Goal: Task Accomplishment & Management: Manage account settings

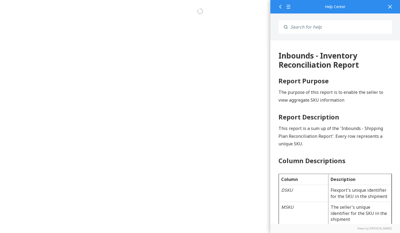
click at [389, 6] on div at bounding box center [390, 6] width 12 height 13
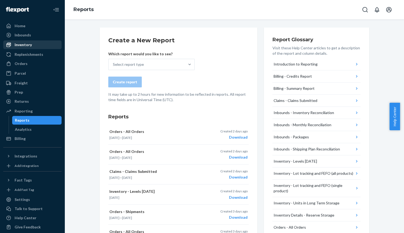
click at [24, 43] on div "Inventory" at bounding box center [23, 44] width 17 height 5
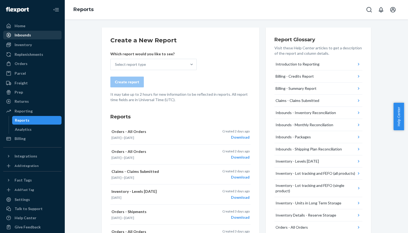
click at [26, 38] on div "Inbounds" at bounding box center [23, 34] width 16 height 5
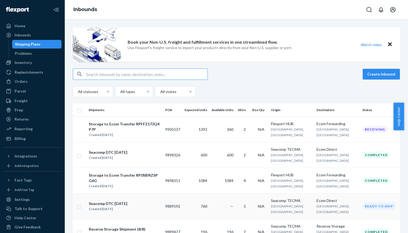
click at [127, 207] on div "Seacomp DTC [DATE]" at bounding box center [108, 203] width 39 height 5
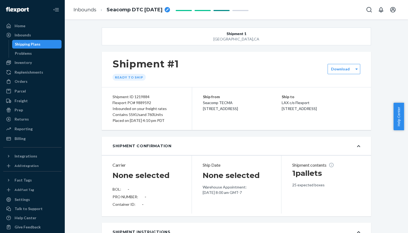
click at [89, 13] on ol "Inbounds Seacomp DTC [DATE]" at bounding box center [121, 10] width 105 height 16
click at [92, 10] on link "Inbounds" at bounding box center [84, 10] width 23 height 6
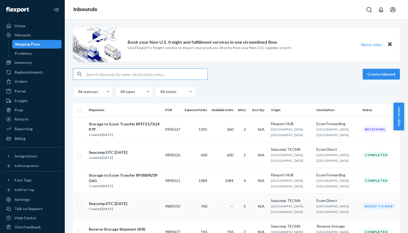
click at [80, 209] on input "checkbox" at bounding box center [79, 207] width 4 height 6
click at [347, 71] on button "Delete" at bounding box center [345, 74] width 27 height 11
checkbox input "false"
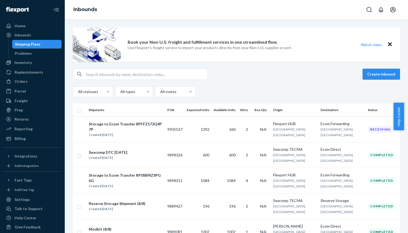
click at [387, 71] on button "Create inbound" at bounding box center [381, 74] width 37 height 11
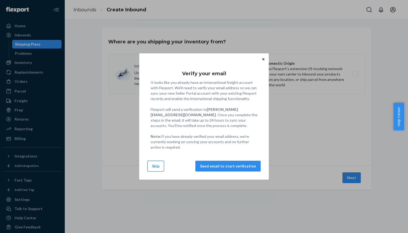
click at [153, 168] on button "Skip" at bounding box center [155, 166] width 17 height 11
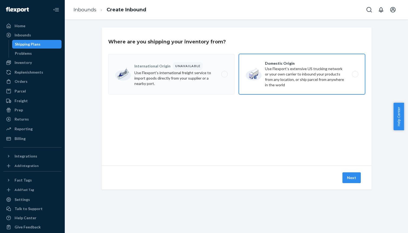
click at [286, 77] on label "Domestic Origin Use Flexport’s extensive US trucking network or your own carrie…" at bounding box center [302, 74] width 126 height 41
click at [355, 76] on input "Domestic Origin Use Flexport’s extensive US trucking network or your own carrie…" at bounding box center [357, 75] width 4 height 4
radio input "true"
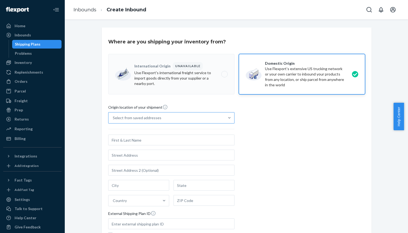
click at [183, 118] on div "Select from saved addresses" at bounding box center [167, 118] width 116 height 11
click at [113, 118] on input "Select from saved addresses" at bounding box center [113, 117] width 1 height 5
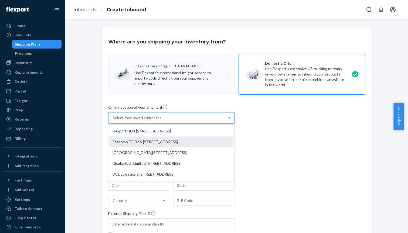
click at [179, 140] on div "Seacomp TECMA [STREET_ADDRESS]" at bounding box center [171, 142] width 124 height 11
click at [113, 121] on input "option Seacomp TECMA [STREET_ADDRESS] focused, 2 of 5. 5 results available. Use…" at bounding box center [113, 117] width 1 height 5
type input "Seacomp TECMA"
type input "Suite 4"
type input "[GEOGRAPHIC_DATA]"
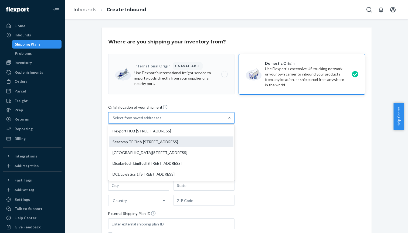
type input "CA"
type input "92154"
type input "[STREET_ADDRESS]"
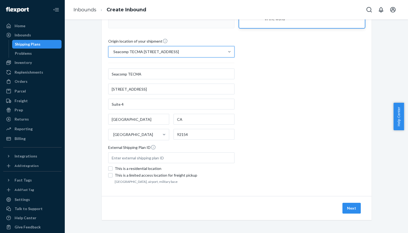
scroll to position [66, 0]
click at [349, 208] on button "Next" at bounding box center [352, 208] width 18 height 11
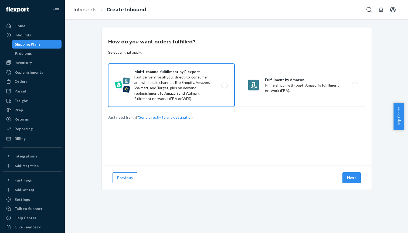
click at [192, 85] on label "Multi-channel fulfillment by Flexport Fast delivery for all your direct-to-cons…" at bounding box center [171, 85] width 126 height 43
click at [224, 85] on input "Multi-channel fulfillment by Flexport Fast delivery for all your direct-to-cons…" at bounding box center [226, 86] width 4 height 4
radio input "true"
click at [354, 179] on button "Next" at bounding box center [352, 178] width 18 height 11
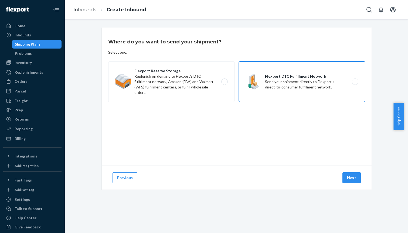
click at [337, 88] on label "Flexport DTC Fulfillment Network Send your shipment directly to Flexport's dire…" at bounding box center [302, 82] width 126 height 41
click at [355, 84] on input "Flexport DTC Fulfillment Network Send your shipment directly to Flexport's dire…" at bounding box center [357, 82] width 4 height 4
radio input "true"
click at [353, 180] on button "Next" at bounding box center [352, 178] width 18 height 11
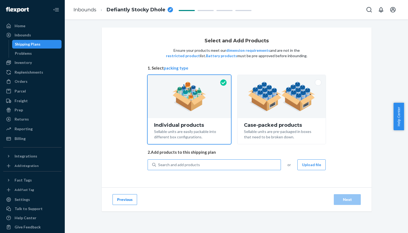
click at [208, 165] on div "Search and add products" at bounding box center [218, 165] width 125 height 10
click at [159, 165] on input "Search and add products" at bounding box center [158, 164] width 1 height 5
click at [201, 119] on div "Individual products Sellable units are easily packable into different box confi…" at bounding box center [189, 131] width 83 height 26
click at [191, 79] on input "Individual products Sellable units are easily packable into different box confi…" at bounding box center [190, 77] width 4 height 4
click at [194, 163] on div "Search and add products" at bounding box center [179, 164] width 42 height 5
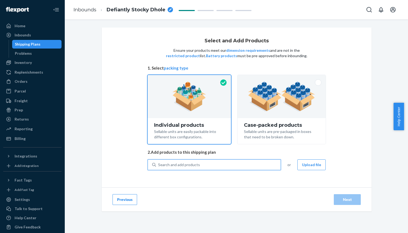
click at [159, 163] on input "0 results available. Use Up and Down to choose options, press Enter to select t…" at bounding box center [158, 164] width 1 height 5
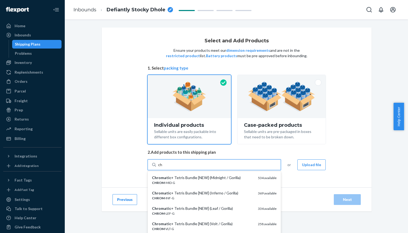
type input "c"
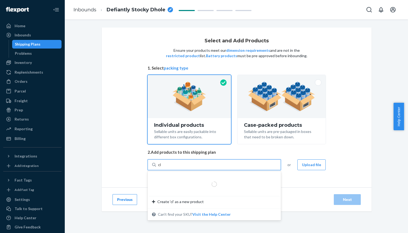
type input "cld"
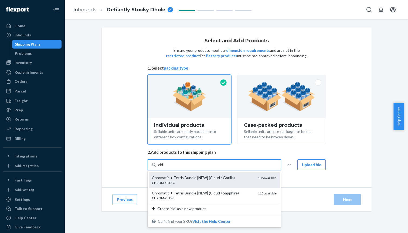
click at [202, 178] on div "Chromatic + Tetris Bundle [NEW] (Cloud / Gorilla)" at bounding box center [203, 177] width 102 height 5
click at [164, 168] on input "cld" at bounding box center [160, 164] width 5 height 5
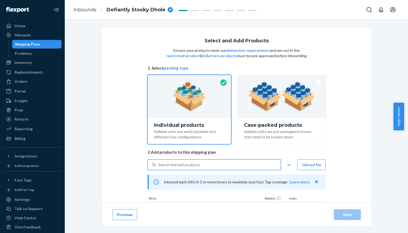
checkbox input "false"
click at [180, 165] on div "Search and add products" at bounding box center [179, 164] width 42 height 5
click at [159, 165] on input "0 results available. Select is focused ,type to refine list, press Down to open…" at bounding box center [158, 164] width 1 height 5
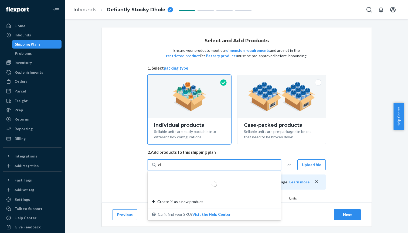
type input "cld"
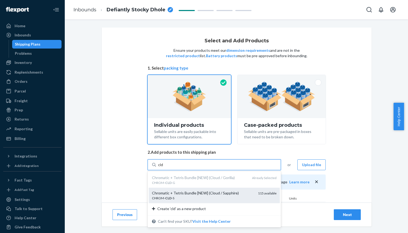
click at [166, 192] on div "Chromatic + Tetris Bundle [NEW] (Cloud / Sapphire)" at bounding box center [203, 193] width 102 height 5
click at [164, 168] on input "cld" at bounding box center [160, 164] width 5 height 5
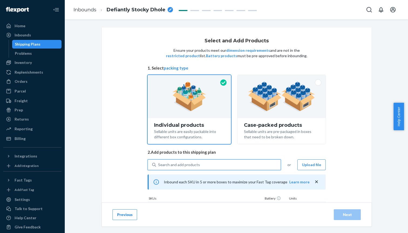
checkbox input "false"
click at [178, 163] on div "Search and add products" at bounding box center [179, 164] width 42 height 5
click at [159, 163] on input "0 results available. Select is focused ,type to refine list, press Down to open…" at bounding box center [158, 164] width 1 height 5
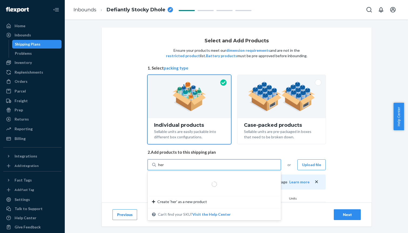
type input "herm"
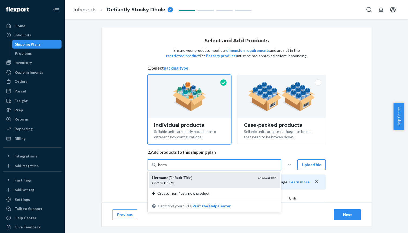
click at [161, 177] on em "Hermano" at bounding box center [160, 178] width 17 height 5
click at [161, 168] on input "herm" at bounding box center [162, 164] width 9 height 5
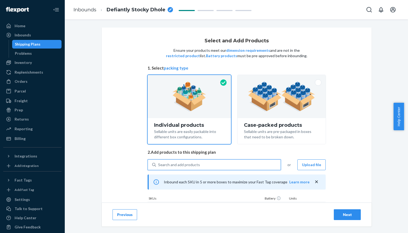
click at [180, 164] on div "Search and add products" at bounding box center [179, 164] width 42 height 5
click at [159, 164] on input "0 results available. Select is focused ,type to refine list, press Down to open…" at bounding box center [158, 164] width 1 height 5
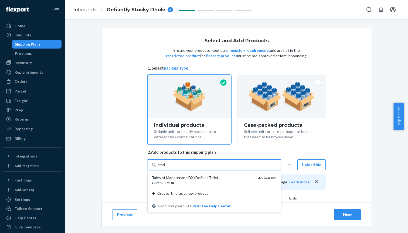
type input "tmdx"
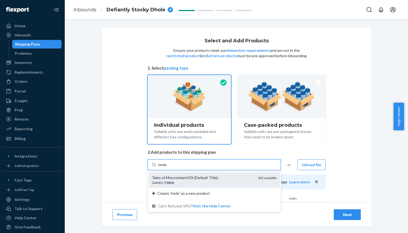
click at [180, 180] on div "Tales of Monsterland DX (Default Title)" at bounding box center [203, 177] width 102 height 5
click at [167, 168] on input "tmdx" at bounding box center [162, 164] width 9 height 5
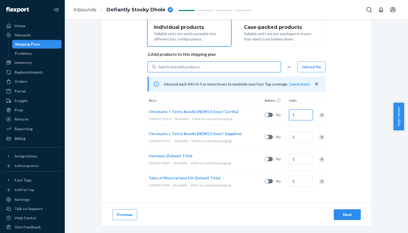
click at [300, 115] on input "1" at bounding box center [301, 115] width 24 height 11
click at [299, 137] on input "1" at bounding box center [301, 137] width 24 height 11
type input "199"
click at [297, 112] on input "1" at bounding box center [301, 115] width 24 height 11
type input "540"
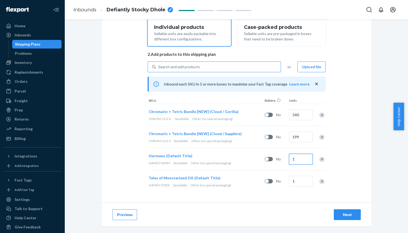
click at [300, 160] on input "1" at bounding box center [301, 159] width 24 height 11
type input "96"
click at [341, 212] on button "Next" at bounding box center [347, 215] width 27 height 11
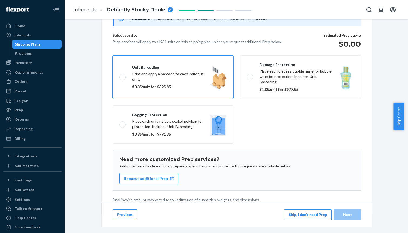
scroll to position [59, 0]
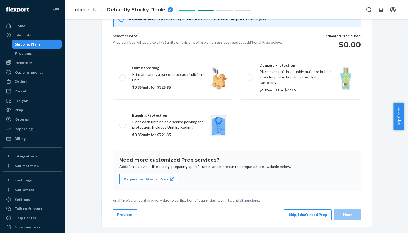
click at [299, 215] on button "Skip, I don't need Prep" at bounding box center [308, 215] width 48 height 11
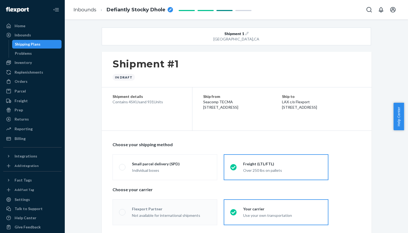
click at [172, 9] on div "breadcrumbs" at bounding box center [170, 9] width 5 height 5
radio input "true"
radio input "false"
radio input "true"
radio input "false"
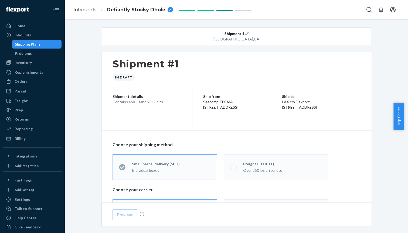
click at [169, 11] on icon "breadcrumbs" at bounding box center [170, 9] width 3 height 3
click at [135, 9] on input "Defiantly Stocky Dhole" at bounding box center [134, 9] width 54 height 9
click at [135, 9] on span "Defiantly Stocky Dhole" at bounding box center [136, 9] width 59 height 7
click at [149, 11] on input "Defiantly Stocky Dhole" at bounding box center [134, 9] width 54 height 9
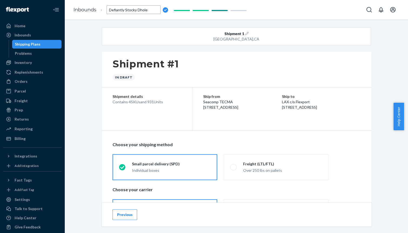
click at [149, 11] on input "Defiantly Stocky Dhole" at bounding box center [134, 9] width 54 height 9
click at [169, 12] on div "breadcrumbs" at bounding box center [170, 9] width 5 height 5
type input "Seacomp to DTC 8/22"
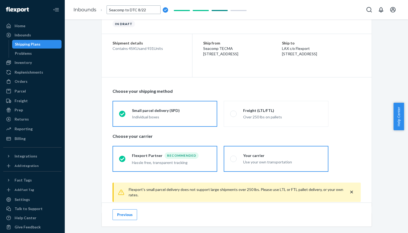
click at [237, 157] on div "Your carrier Use your own transportation" at bounding box center [279, 159] width 85 height 12
click at [234, 157] on input "Your carrier Use your own transportation" at bounding box center [232, 159] width 4 height 4
radio input "true"
radio input "false"
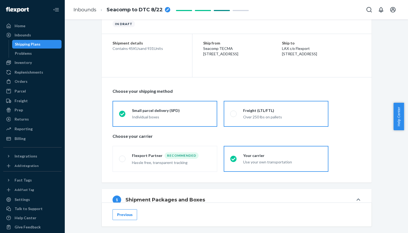
click at [232, 113] on span at bounding box center [233, 114] width 6 height 6
click at [232, 113] on input "Freight (LTL/FTL) Over 250 lbs on pallets" at bounding box center [232, 114] width 4 height 4
radio input "true"
radio input "false"
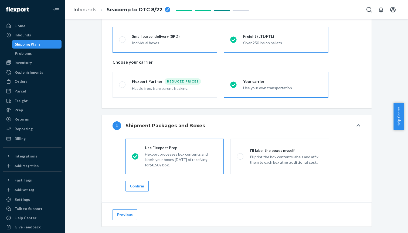
scroll to position [143, 0]
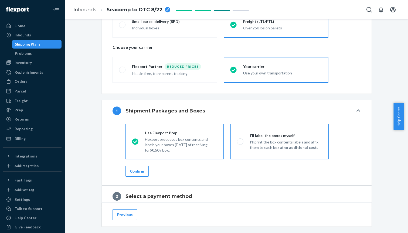
click at [239, 142] on span at bounding box center [240, 142] width 6 height 6
click at [239, 142] on input "I'll label the boxes myself I’ll print the box contents labels and affix them t…" at bounding box center [239, 142] width 4 height 4
radio input "true"
radio input "false"
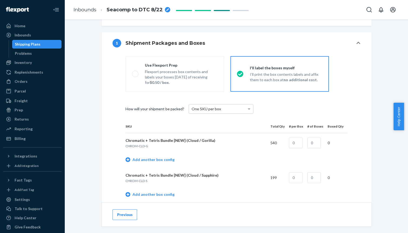
scroll to position [217, 0]
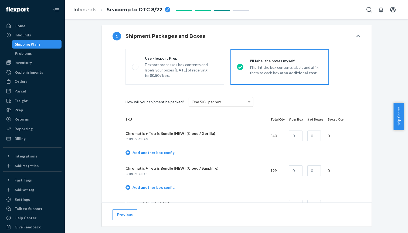
click at [234, 99] on div "One SKU per box" at bounding box center [221, 102] width 64 height 9
click at [269, 95] on div "How will your shipment be packed? One SKU per box" at bounding box center [237, 102] width 223 height 22
click at [295, 136] on input "text" at bounding box center [296, 136] width 14 height 11
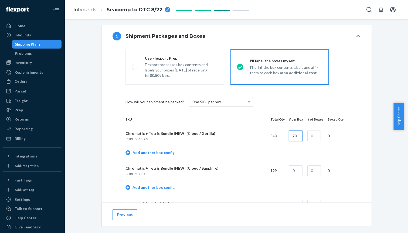
type input "20"
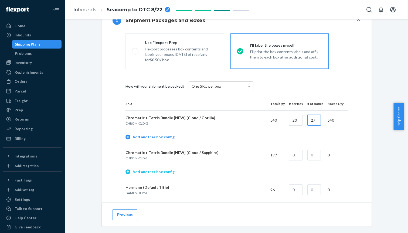
type input "27"
click at [128, 171] on icon at bounding box center [128, 171] width 5 height 5
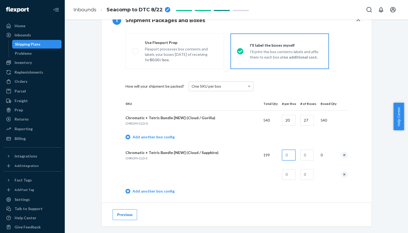
click at [290, 156] on input "text" at bounding box center [289, 155] width 14 height 11
type input "20"
type input "9"
click at [290, 173] on input "text" at bounding box center [289, 174] width 14 height 11
type input "19"
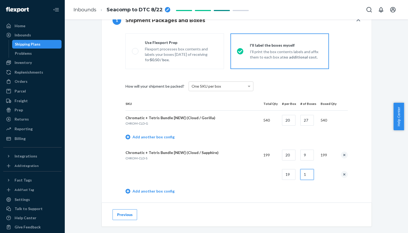
type input "1"
click at [246, 174] on td at bounding box center [193, 174] width 134 height 19
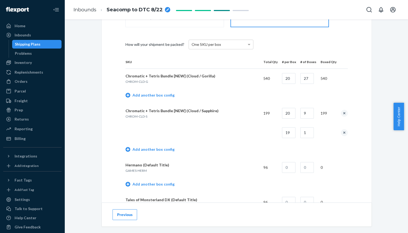
scroll to position [289, 0]
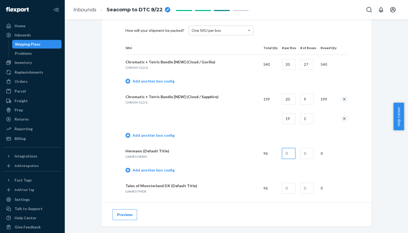
click at [289, 155] on input "text" at bounding box center [289, 153] width 14 height 11
type input "96"
type input "1"
type input "96"
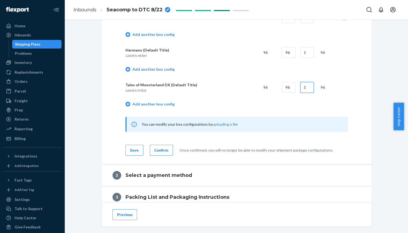
scroll to position [400, 0]
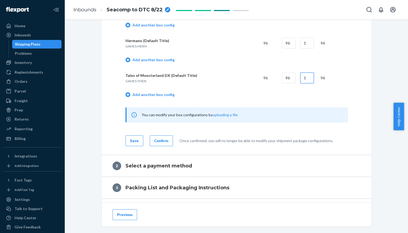
type input "1"
click at [130, 142] on div "Save" at bounding box center [134, 140] width 9 height 5
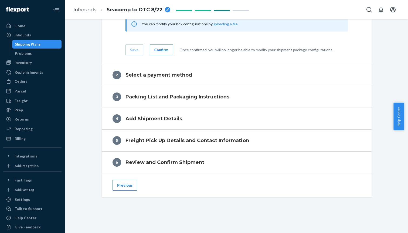
scroll to position [490, 0]
click at [162, 49] on div "Confirm" at bounding box center [162, 50] width 14 height 5
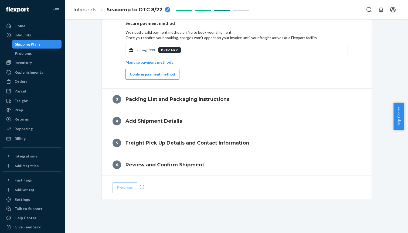
click at [150, 72] on div "Confirm payment method" at bounding box center [152, 74] width 45 height 5
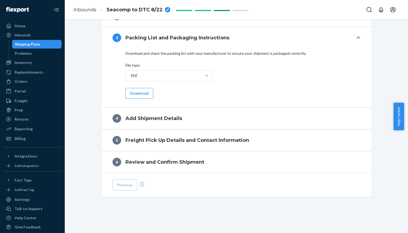
scroll to position [259, 0]
click at [139, 95] on button "Download" at bounding box center [140, 94] width 28 height 11
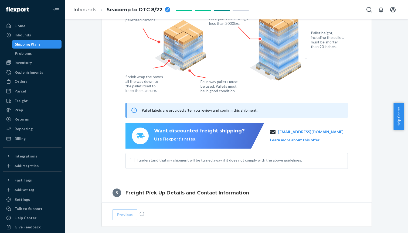
scroll to position [417, 0]
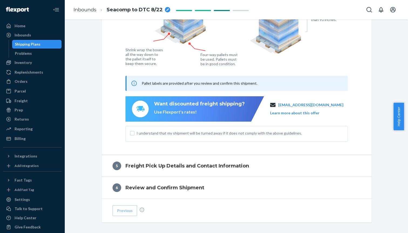
click at [177, 134] on span "I understand that my shipment will be turned away if it does not comply with th…" at bounding box center [240, 133] width 207 height 5
click at [135, 134] on input "I understand that my shipment will be turned away if it does not comply with th…" at bounding box center [132, 133] width 4 height 4
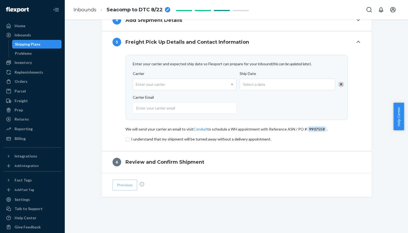
scroll to position [298, 0]
click at [272, 83] on div "Select a date" at bounding box center [288, 85] width 96 height 12
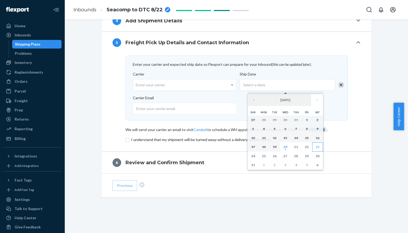
click at [320, 145] on abbr "23" at bounding box center [318, 147] width 4 height 4
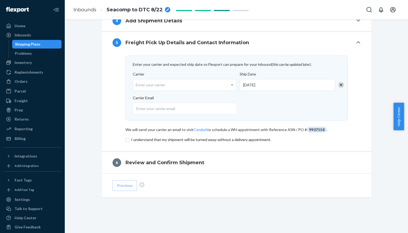
click at [127, 139] on input "checkbox" at bounding box center [237, 140] width 223 height 6
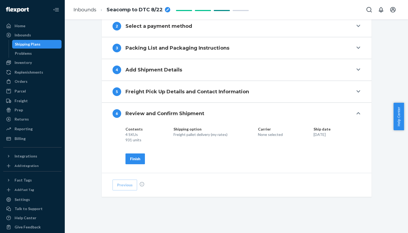
scroll to position [249, 0]
click at [163, 95] on div "5 Freight Pick Up Details and Contact Information" at bounding box center [233, 92] width 241 height 9
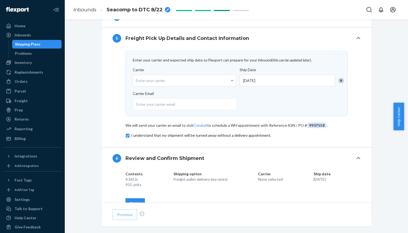
scroll to position [304, 0]
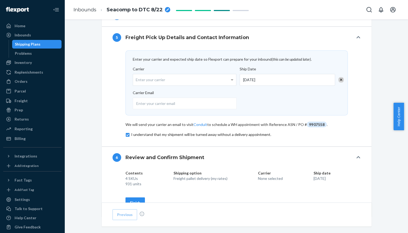
click at [129, 134] on input "checkbox" at bounding box center [237, 135] width 223 height 6
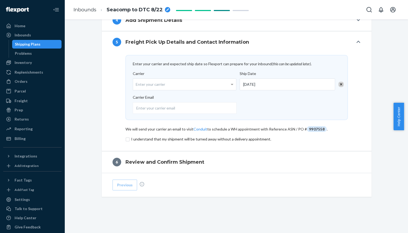
scroll to position [298, 0]
click at [126, 140] on input "checkbox" at bounding box center [237, 140] width 223 height 6
checkbox input "true"
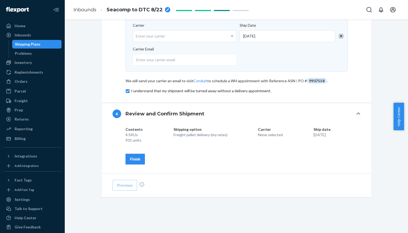
scroll to position [347, 0]
click at [133, 159] on div "Finish" at bounding box center [135, 159] width 10 height 5
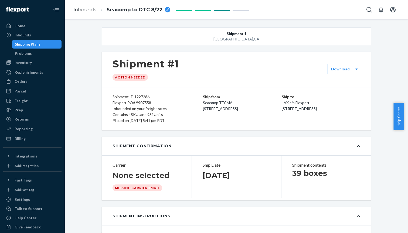
scroll to position [3, 0]
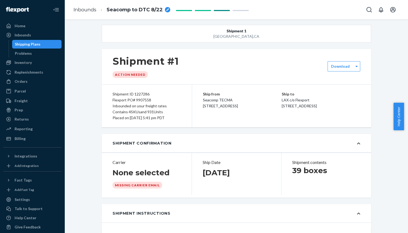
click at [359, 65] on div "Shipment #1 Action Needed" at bounding box center [237, 66] width 270 height 35
click at [356, 65] on icon at bounding box center [357, 67] width 2 height 4
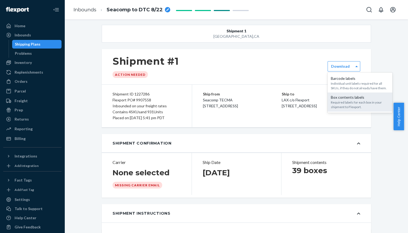
click at [353, 102] on div "Required labels for each box in your shipment to Flexport." at bounding box center [360, 104] width 58 height 9
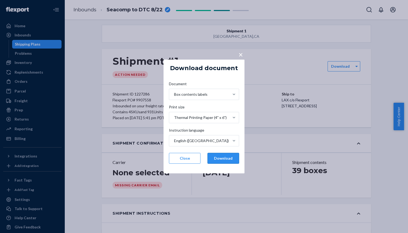
click at [224, 161] on button "Download" at bounding box center [224, 158] width 32 height 11
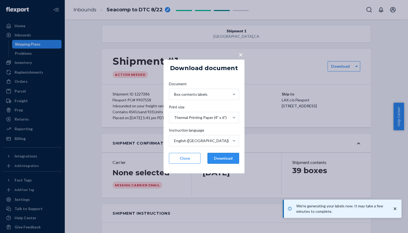
click at [227, 161] on button "Download" at bounding box center [224, 158] width 32 height 11
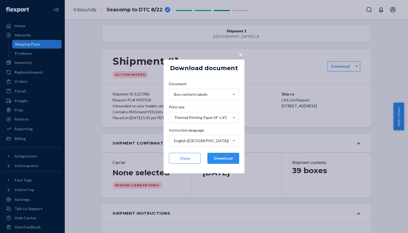
click at [224, 160] on button "Download" at bounding box center [224, 158] width 32 height 11
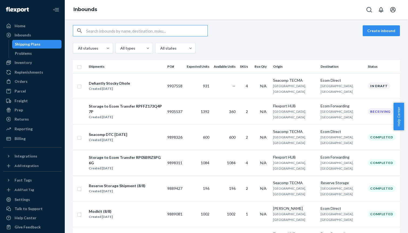
scroll to position [49, 0]
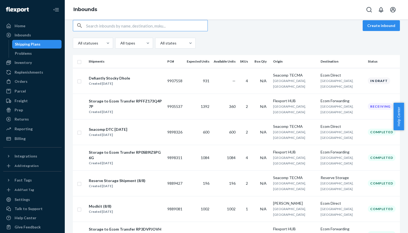
click at [93, 62] on th "Shipments" at bounding box center [125, 61] width 79 height 13
click at [185, 61] on th "PO#" at bounding box center [174, 61] width 19 height 13
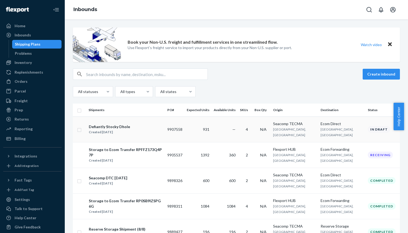
scroll to position [0, 0]
